Goal: Task Accomplishment & Management: Manage account settings

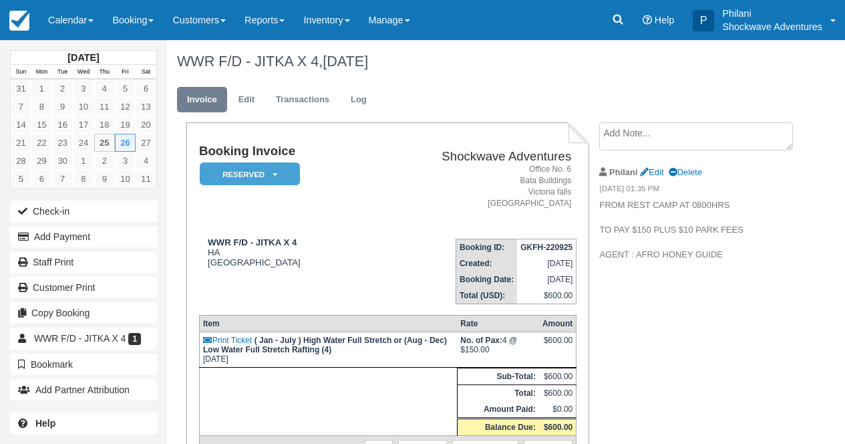
scroll to position [164, 0]
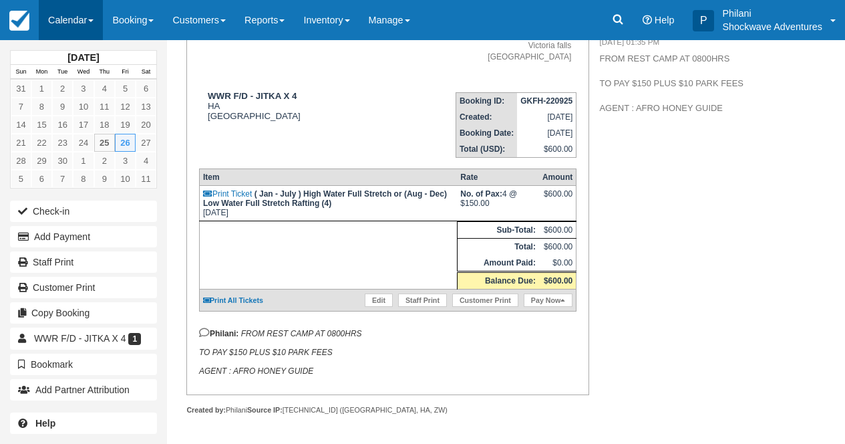
click at [63, 19] on link "Calendar" at bounding box center [71, 20] width 64 height 40
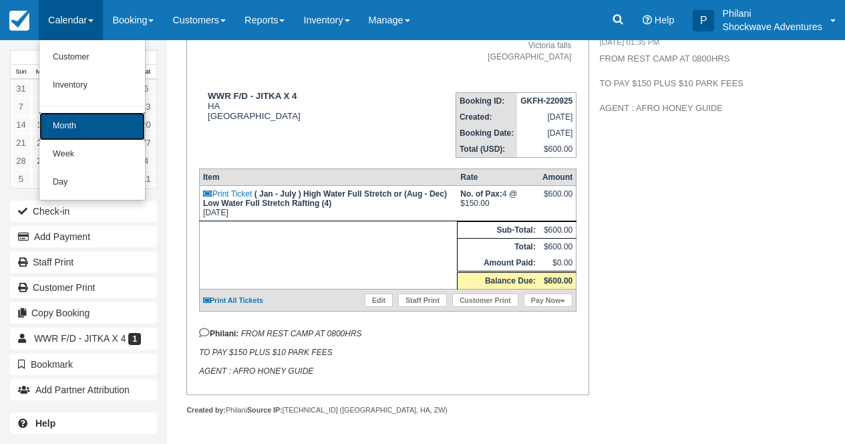
click at [78, 115] on link "Month" at bounding box center [92, 126] width 106 height 28
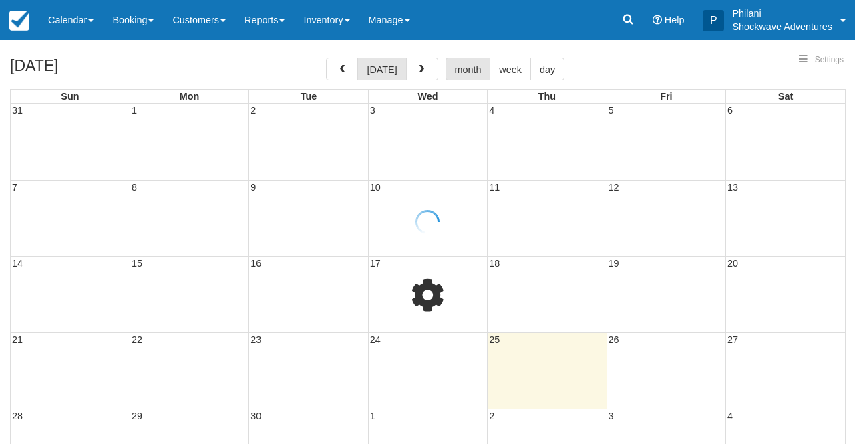
select select
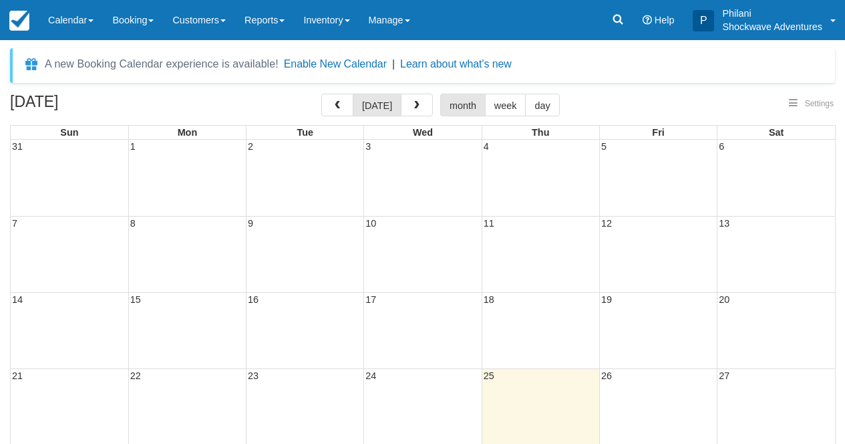
select select
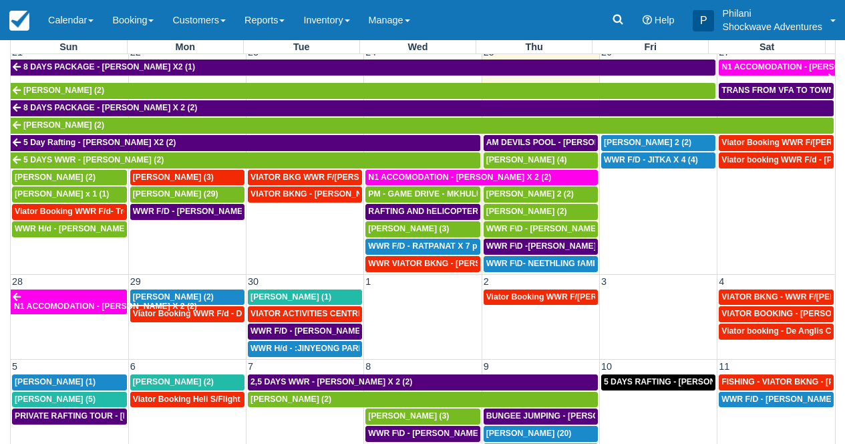
scroll to position [159, 0]
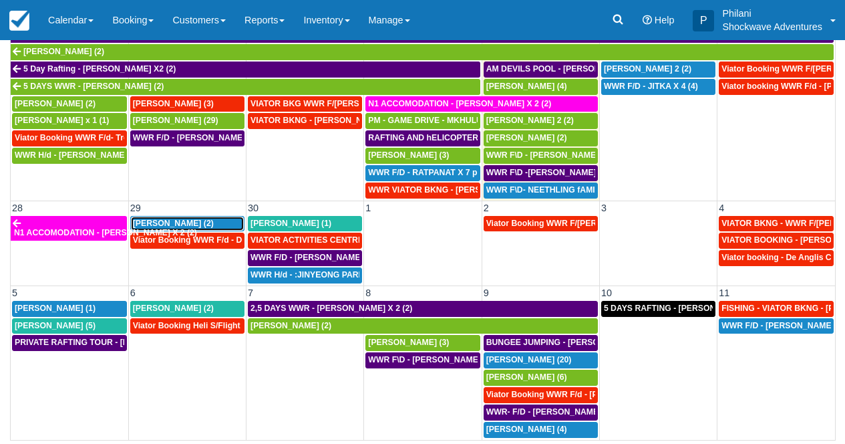
click at [186, 219] on div "[PERSON_NAME] (2)" at bounding box center [187, 224] width 109 height 11
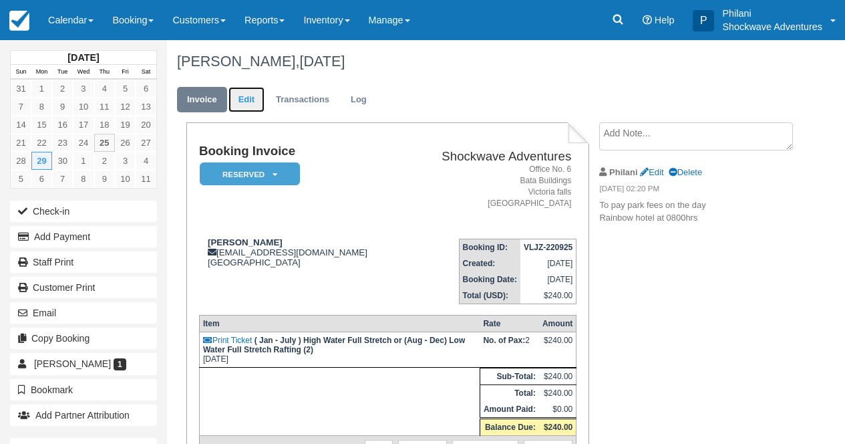
click at [253, 105] on link "Edit" at bounding box center [247, 100] width 36 height 26
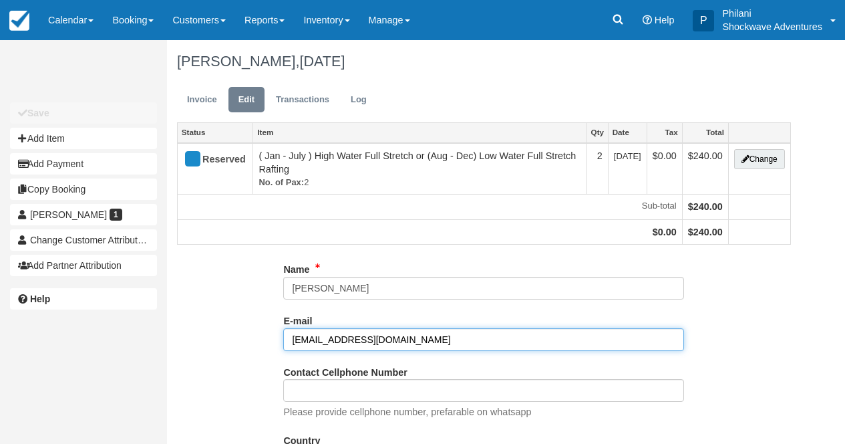
click at [432, 344] on input "[EMAIL_ADDRESS][DOMAIN_NAME]" at bounding box center [483, 339] width 401 height 23
type input "d"
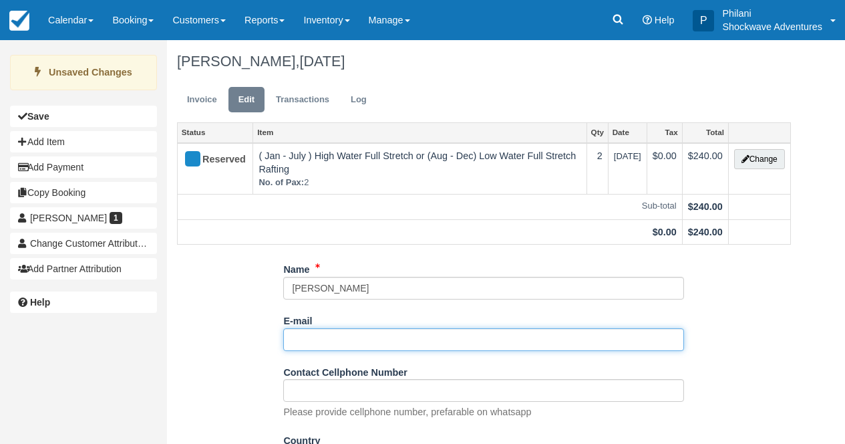
click at [305, 338] on input "E-mail" at bounding box center [483, 339] width 401 height 23
paste input "danie@symprop.co.za"
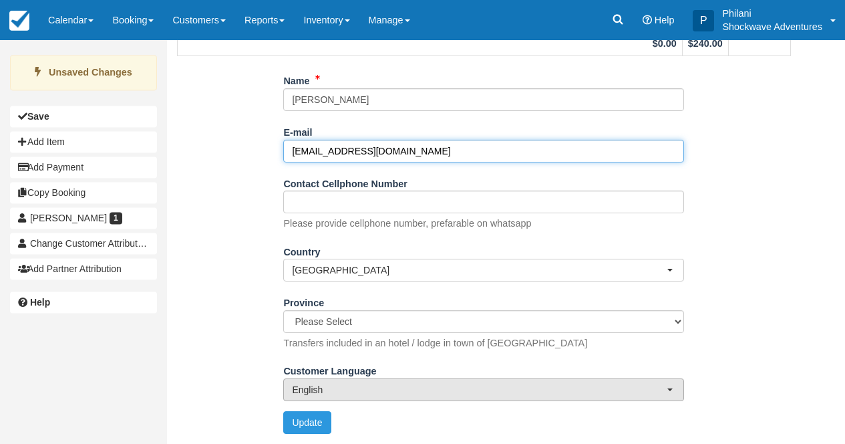
scroll to position [194, 0]
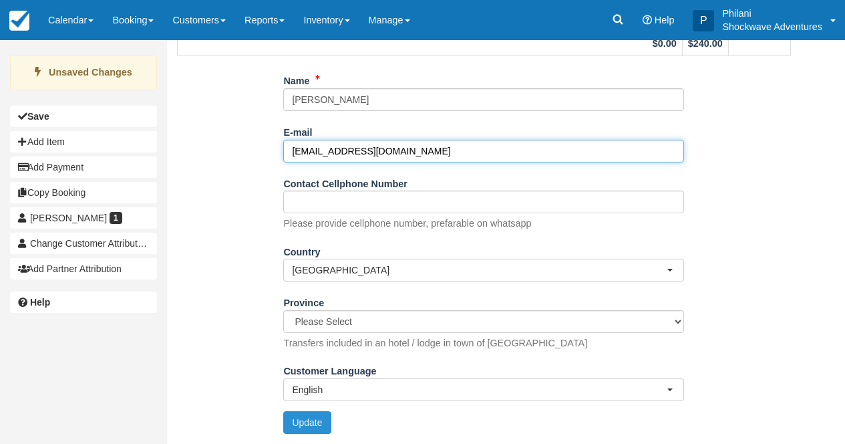
type input "danie@symprop.co.za"
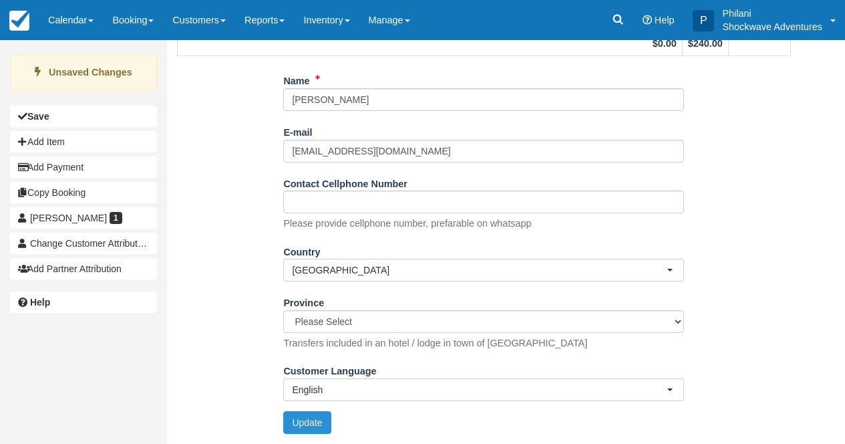
click at [313, 430] on button "Update" at bounding box center [306, 422] width 47 height 23
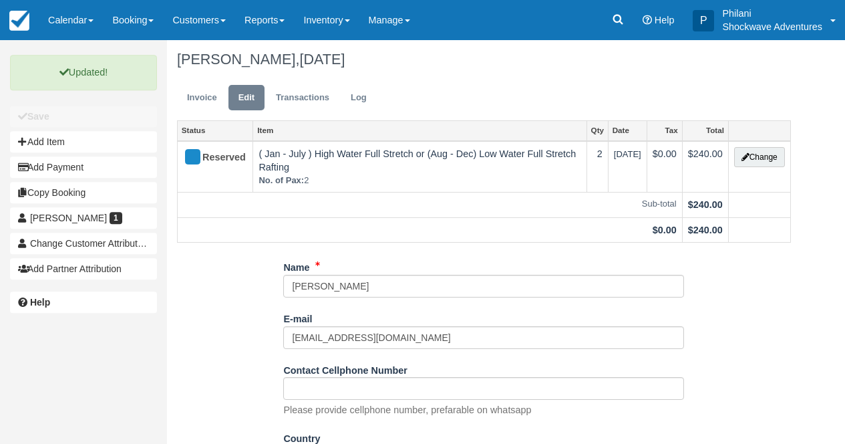
scroll to position [0, 0]
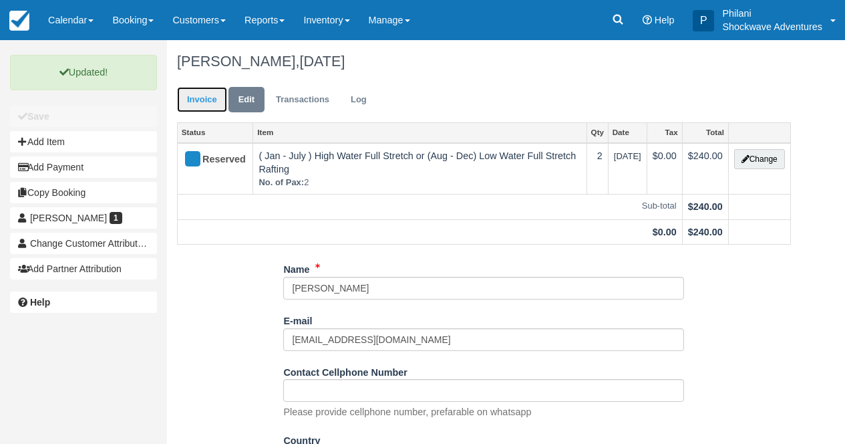
click at [200, 98] on link "Invoice" at bounding box center [202, 100] width 50 height 26
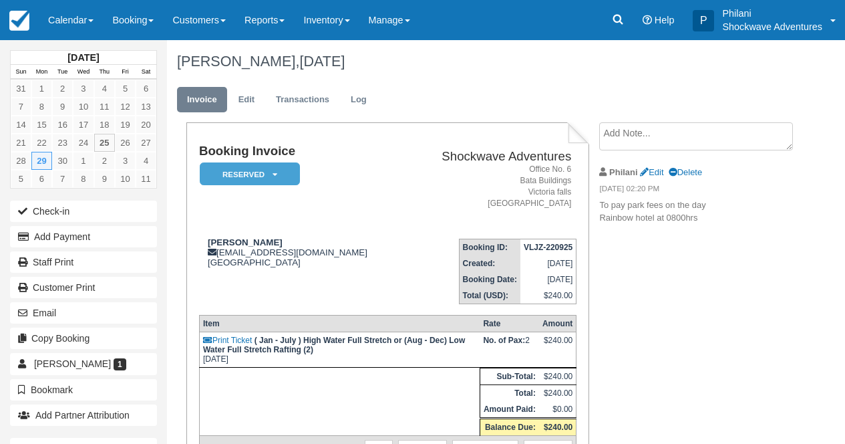
click at [260, 174] on em "Reserved" at bounding box center [250, 173] width 100 height 23
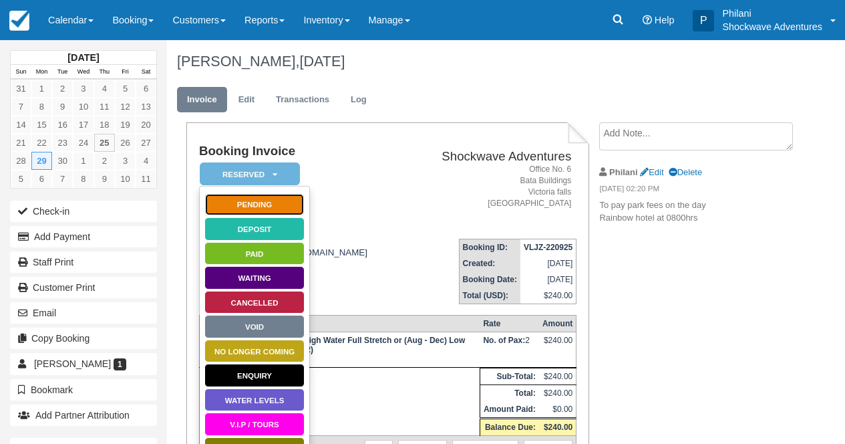
click at [261, 208] on link "Pending" at bounding box center [254, 204] width 100 height 23
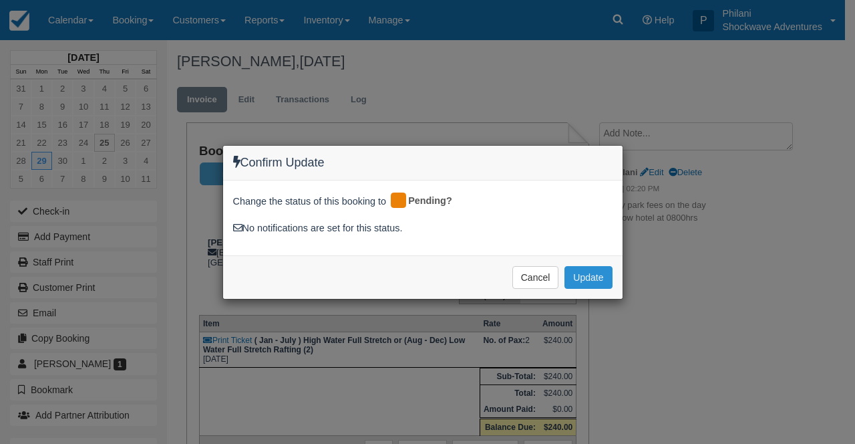
click at [585, 276] on button "Update" at bounding box center [588, 277] width 47 height 23
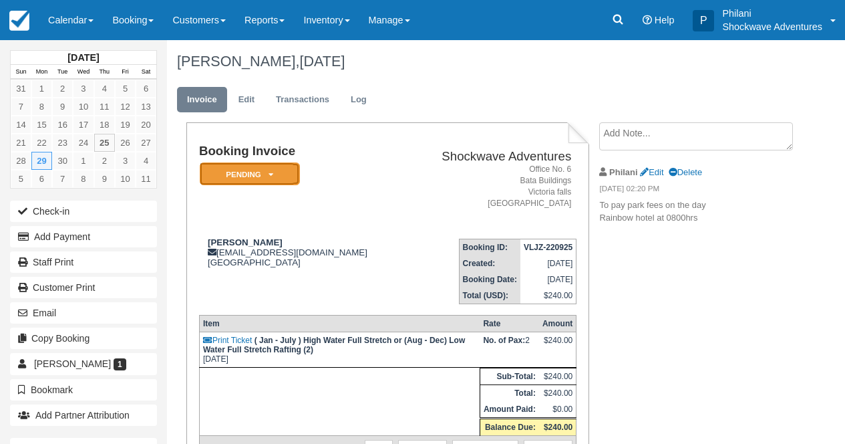
click at [270, 172] on icon at bounding box center [271, 174] width 5 height 8
click at [265, 178] on em "Pending" at bounding box center [250, 173] width 100 height 23
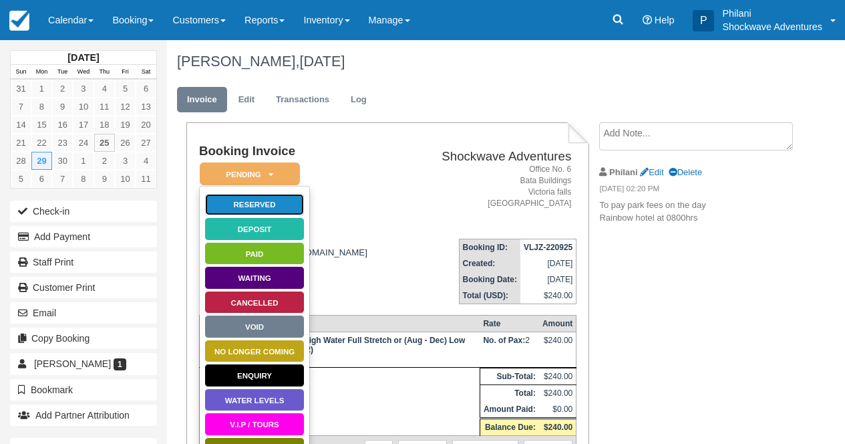
click at [253, 208] on link "Reserved" at bounding box center [254, 204] width 100 height 23
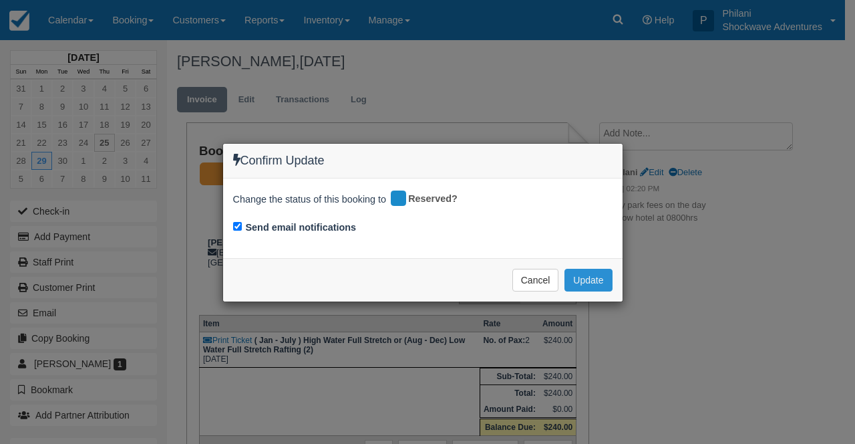
click at [583, 272] on button "Update" at bounding box center [588, 280] width 47 height 23
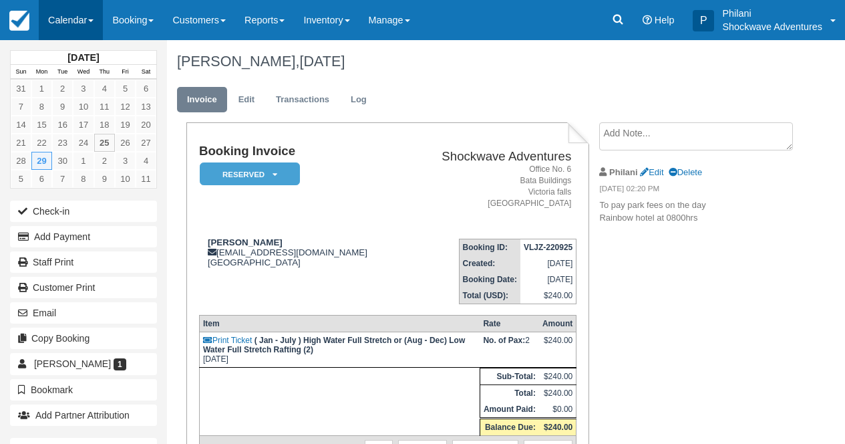
click at [89, 21] on link "Calendar" at bounding box center [71, 20] width 64 height 40
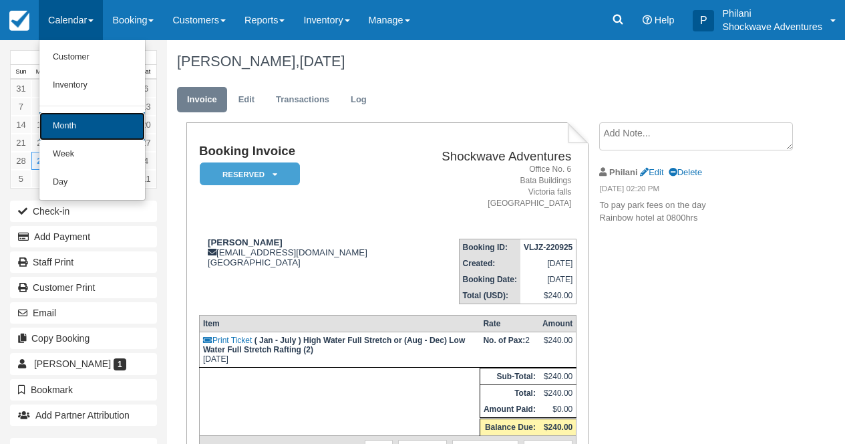
click at [57, 133] on link "Month" at bounding box center [92, 126] width 106 height 28
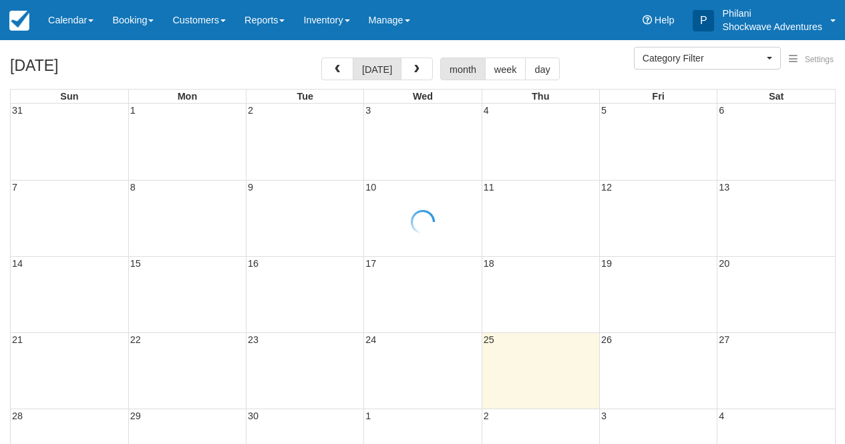
select select
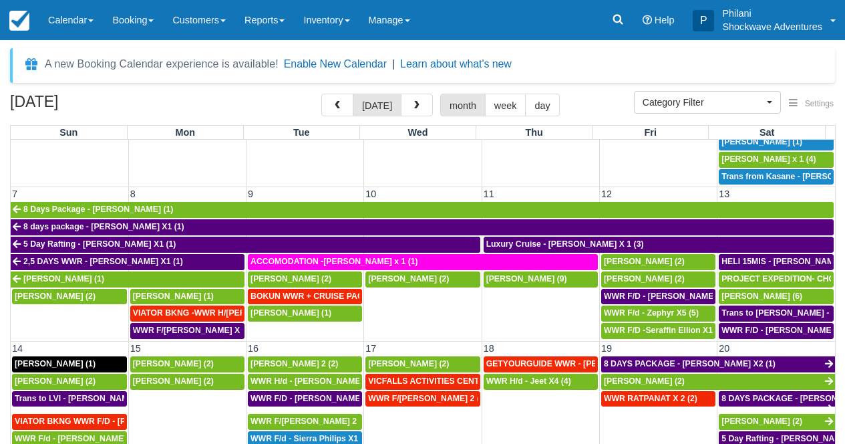
scroll to position [241, 0]
